Goal: Transaction & Acquisition: Subscribe to service/newsletter

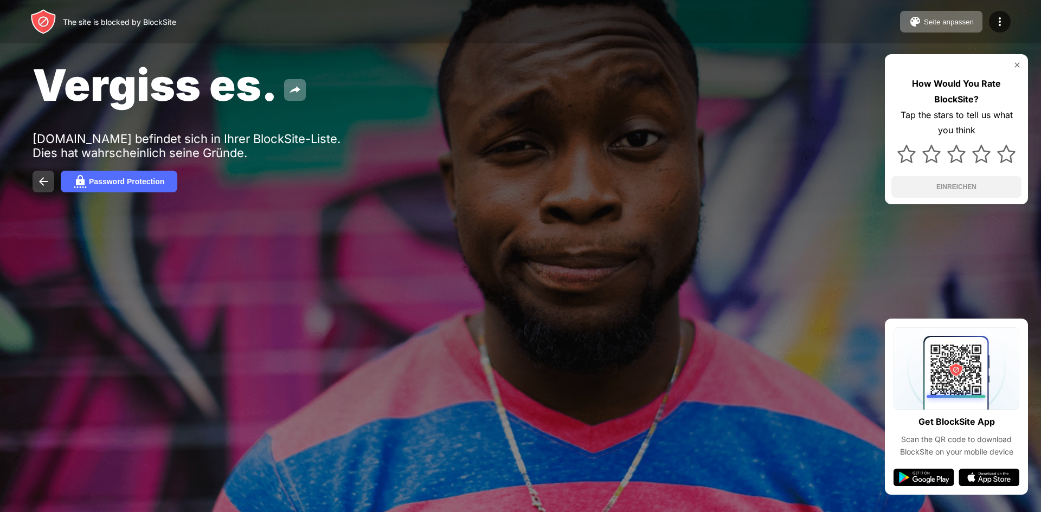
click at [45, 183] on img at bounding box center [43, 181] width 13 height 13
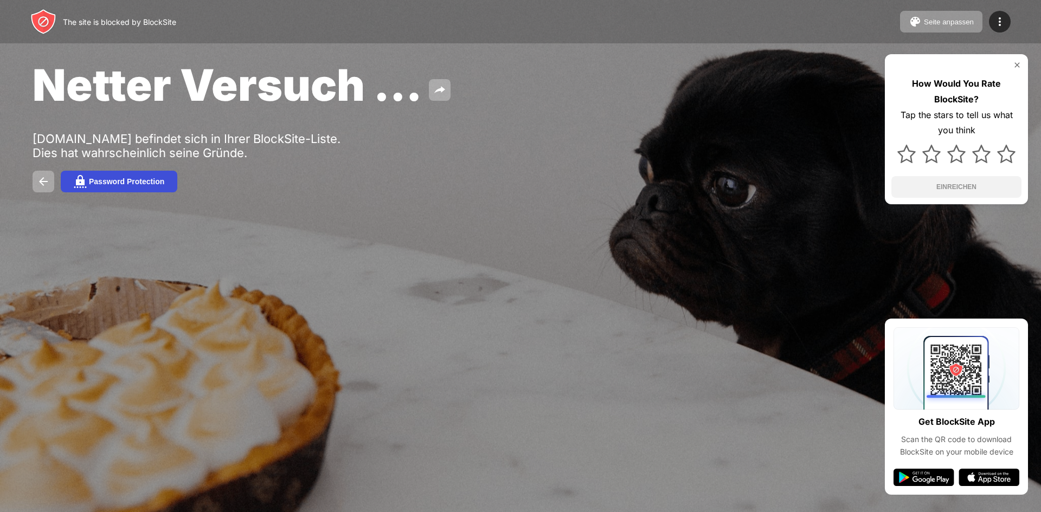
click at [114, 182] on div "Password Protection" at bounding box center [126, 181] width 75 height 9
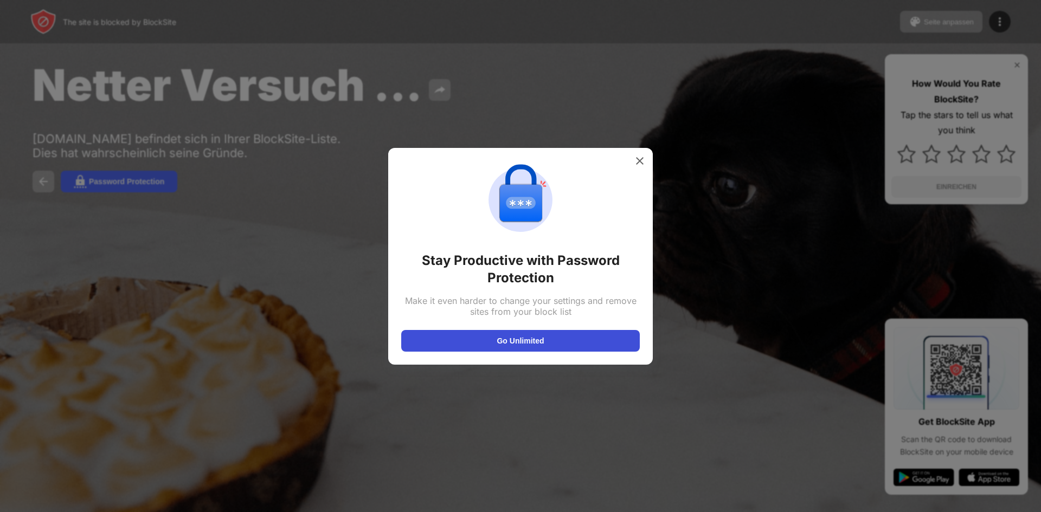
click at [525, 340] on button "Go Unlimited" at bounding box center [520, 341] width 239 height 22
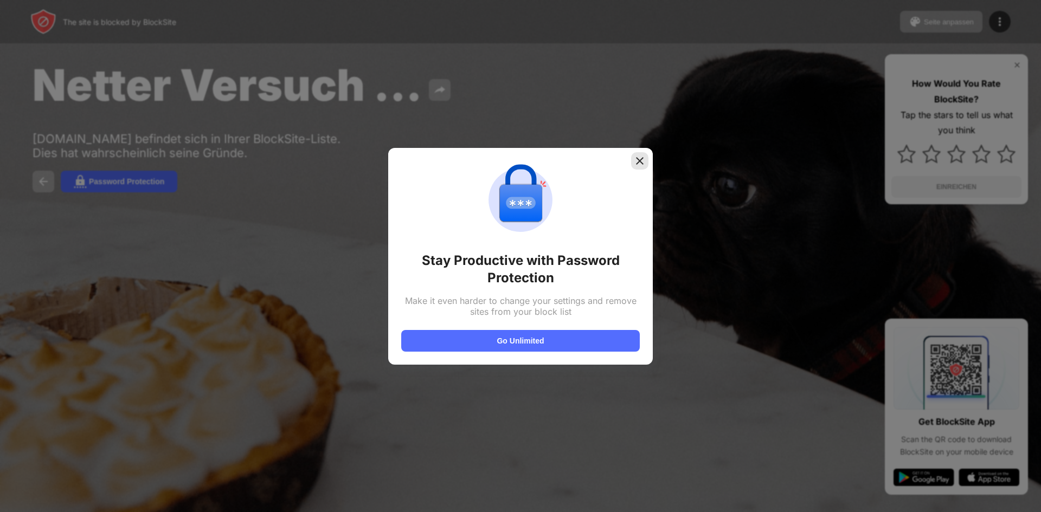
click at [636, 158] on img at bounding box center [639, 161] width 11 height 11
